Goal: Navigation & Orientation: Find specific page/section

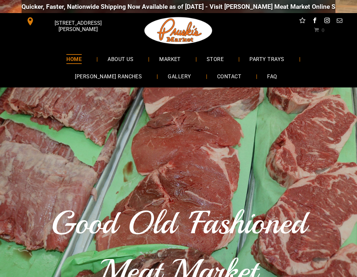
click at [185, 32] on img at bounding box center [178, 30] width 71 height 35
